Goal: Communication & Community: Answer question/provide support

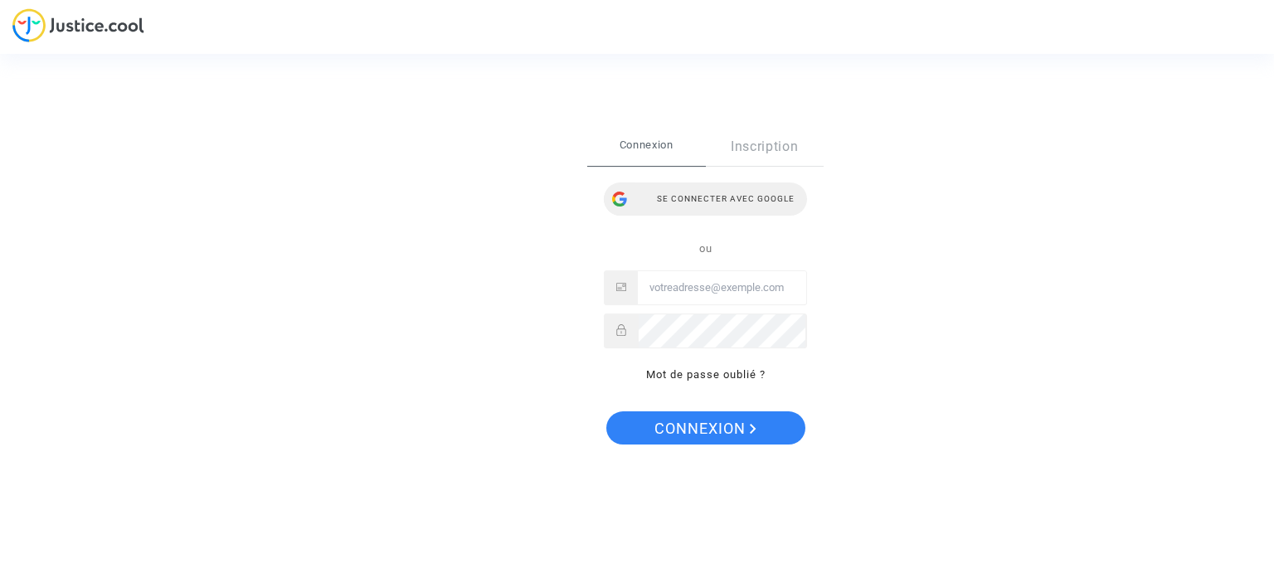
click at [695, 198] on div "Se connecter avec Google" at bounding box center [705, 199] width 203 height 33
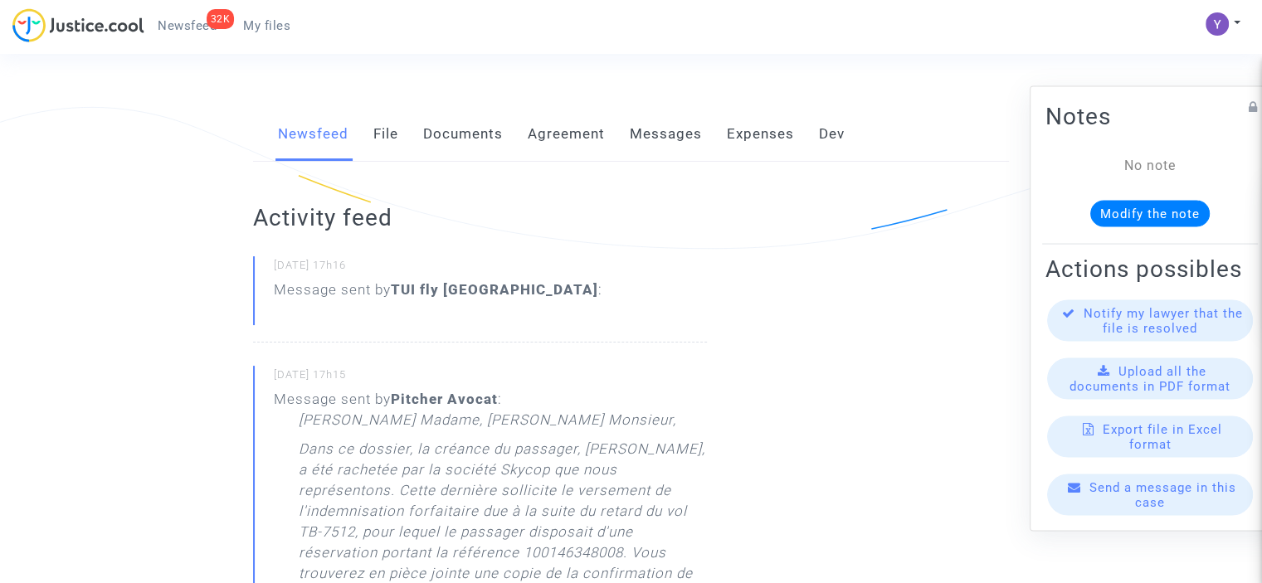
scroll to position [166, 0]
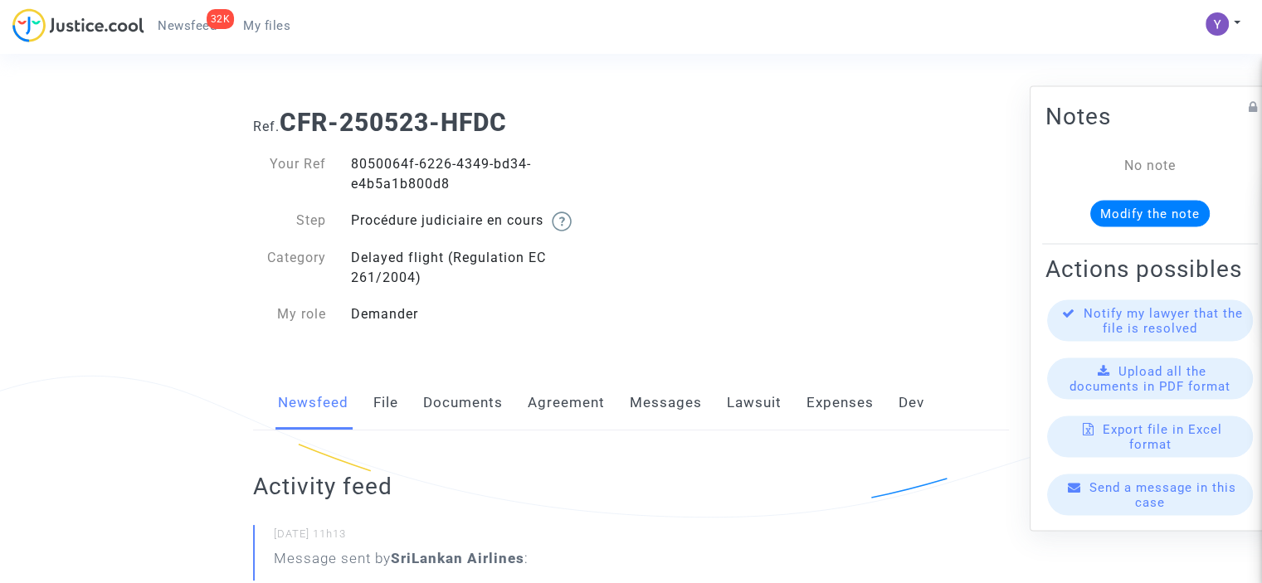
click at [1162, 512] on div "Send a message in this case" at bounding box center [1150, 494] width 206 height 41
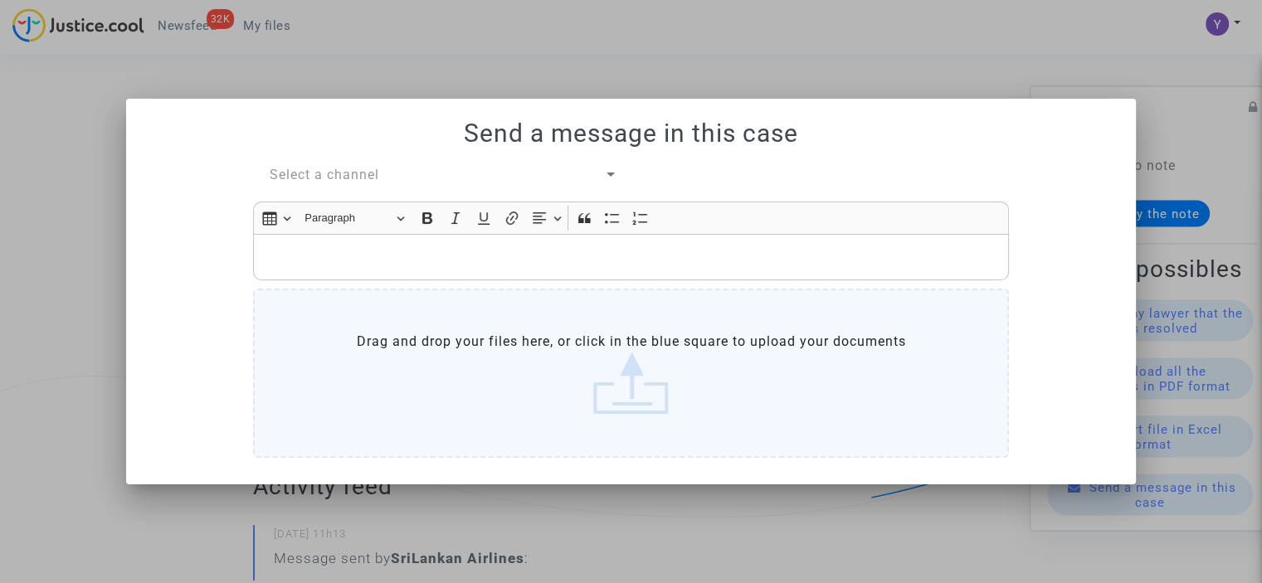
click at [352, 175] on span "Select a channel" at bounding box center [325, 175] width 110 height 16
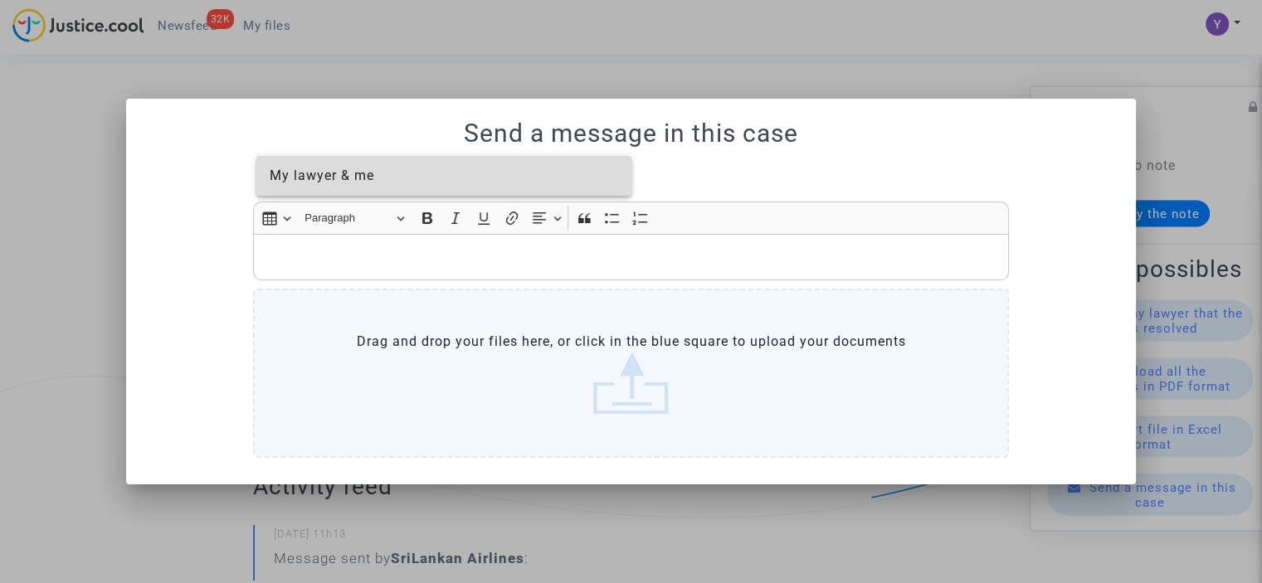
click at [351, 183] on span "My lawyer & me" at bounding box center [322, 176] width 105 height 16
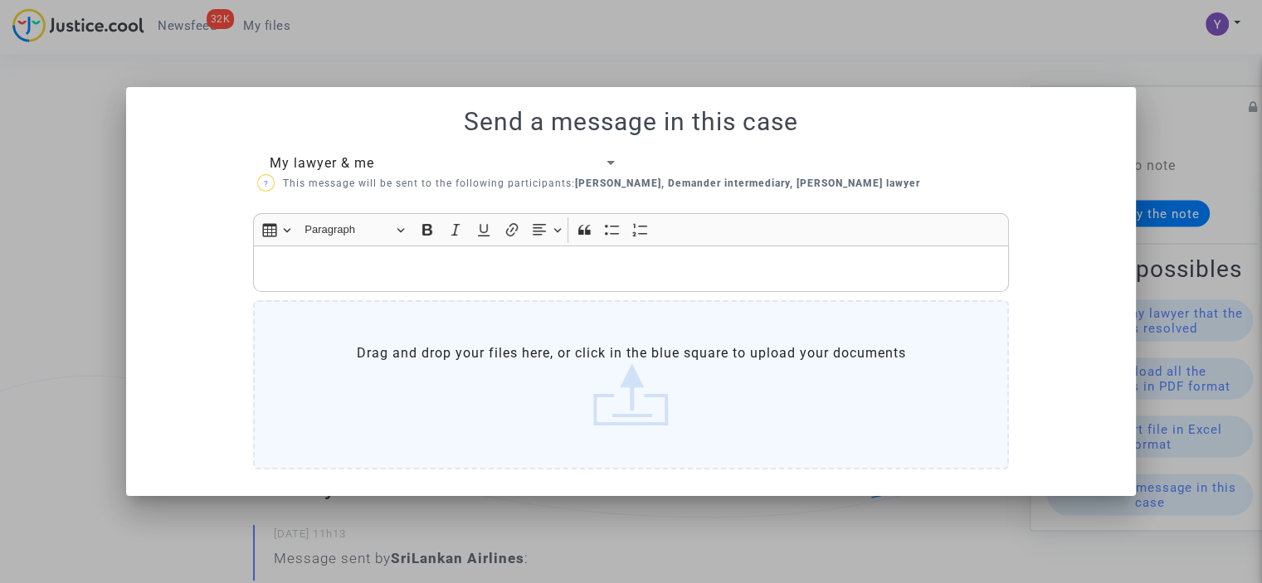
click at [345, 265] on p "Rich Text Editor, main" at bounding box center [631, 269] width 738 height 21
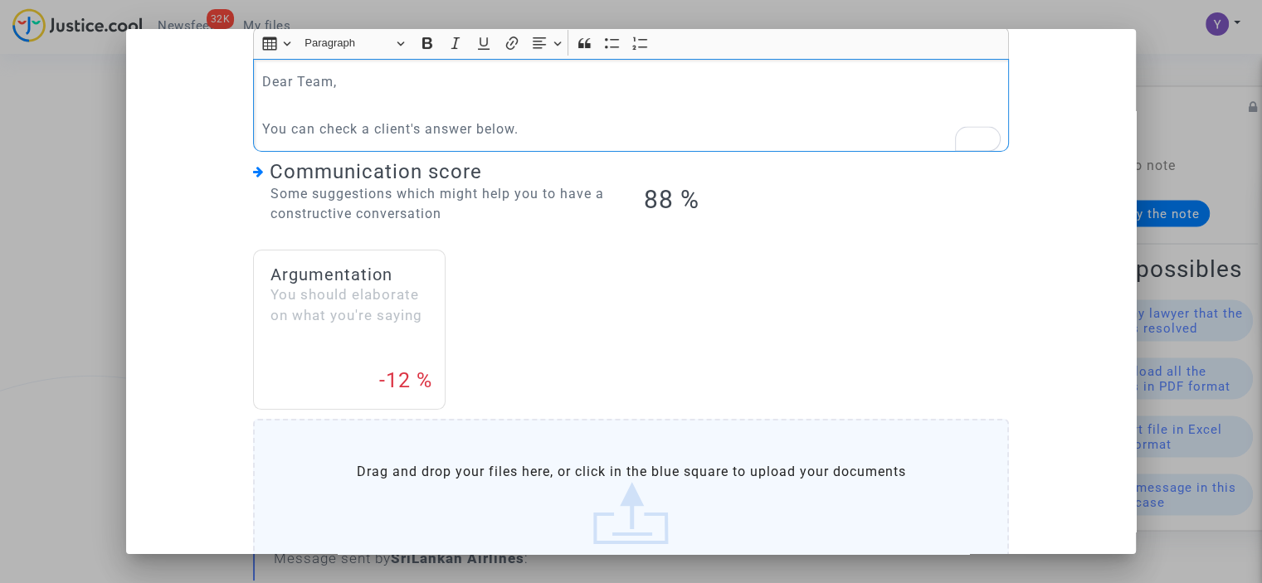
scroll to position [166, 0]
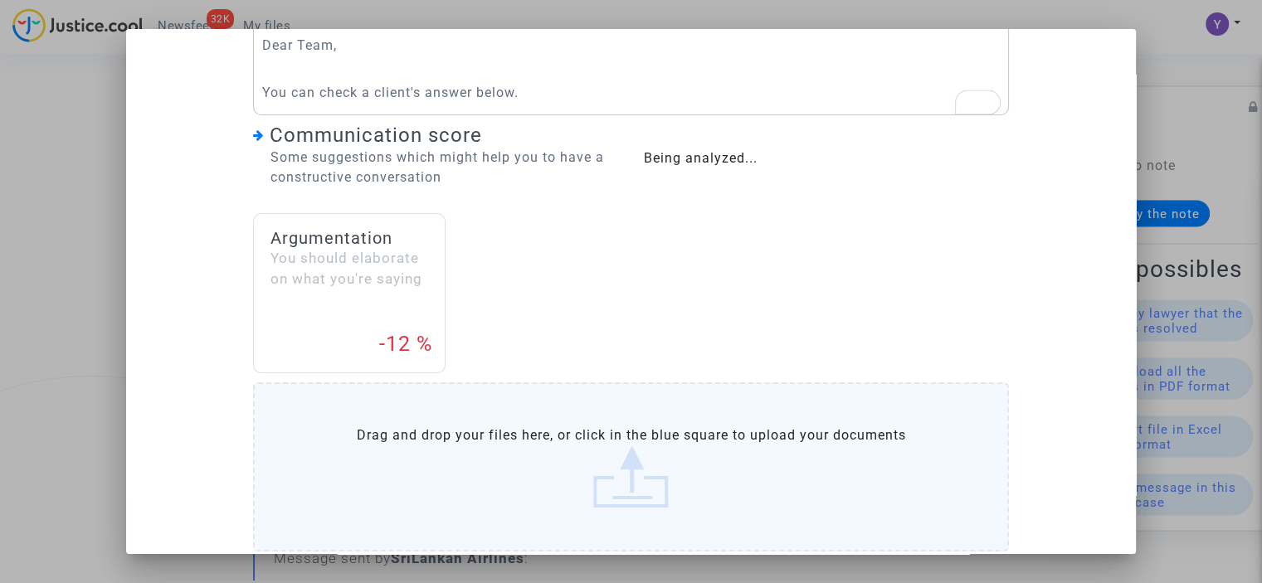
click at [636, 451] on label "Drag and drop your files here, or click in the blue square to upload your docum…" at bounding box center [631, 466] width 756 height 169
click at [0, 0] on input "Drag and drop your files here, or click in the blue square to upload your docum…" at bounding box center [0, 0] width 0 height 0
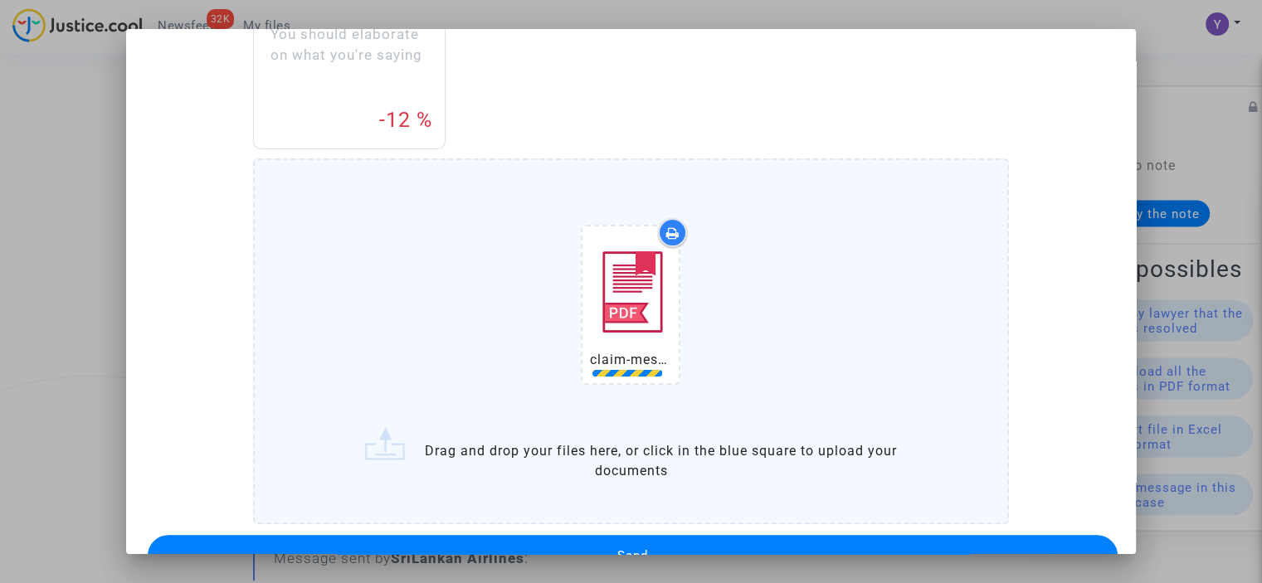
scroll to position [435, 0]
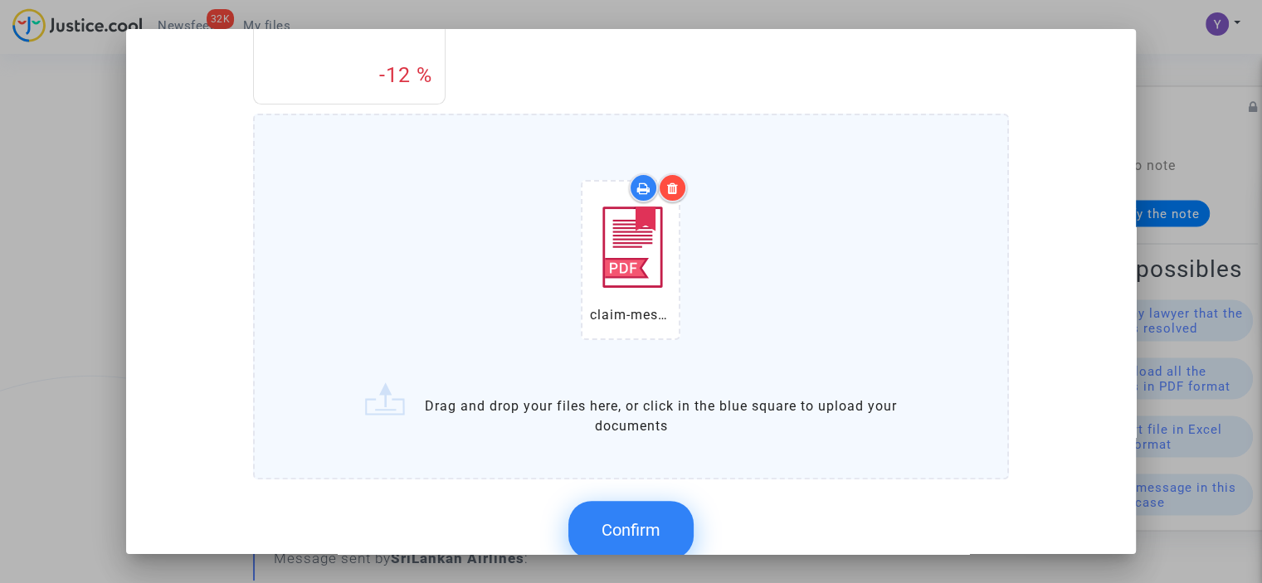
click at [616, 525] on span "Confirm" at bounding box center [630, 530] width 59 height 20
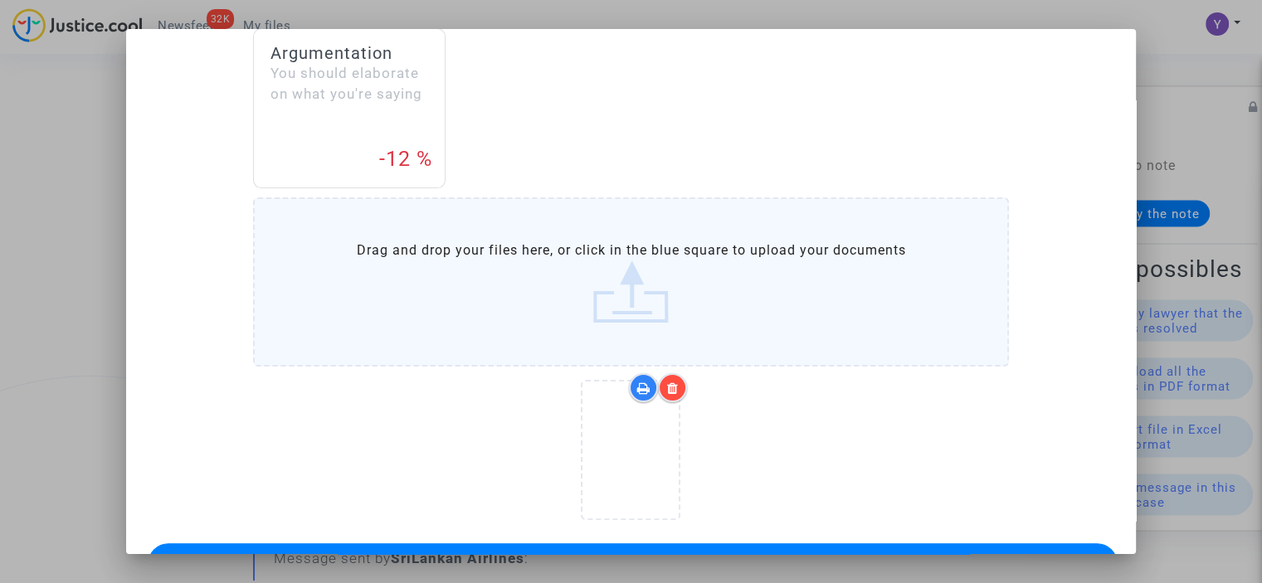
scroll to position [403, 0]
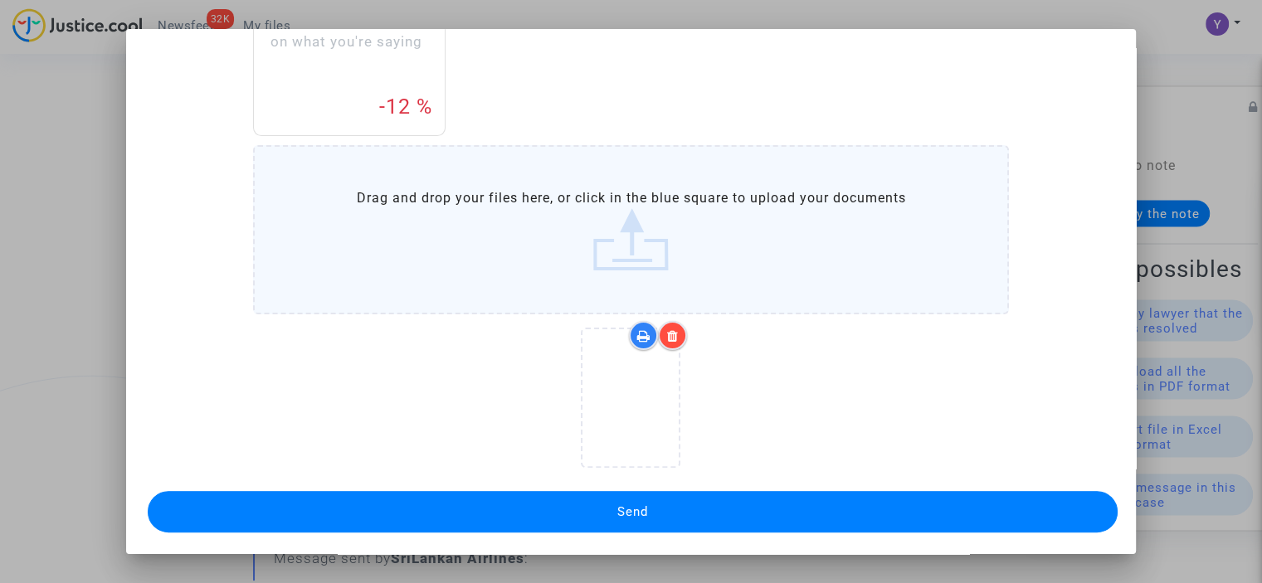
click at [627, 504] on span "Send" at bounding box center [632, 511] width 31 height 15
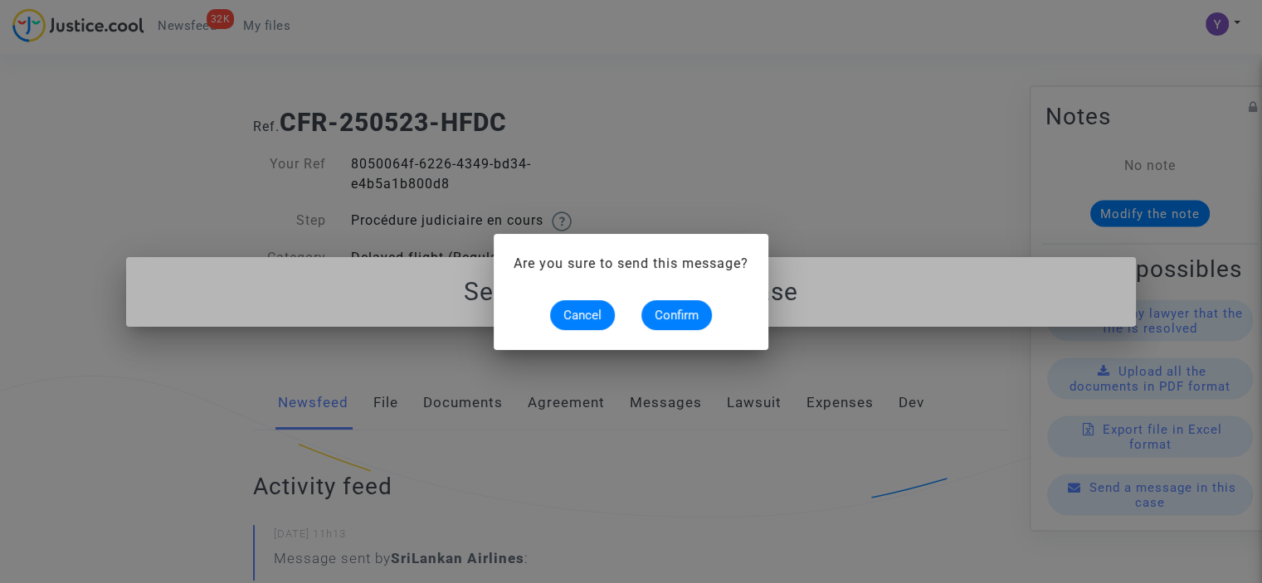
scroll to position [0, 0]
click at [691, 321] on span "Confirm" at bounding box center [677, 315] width 44 height 15
